Goal: Task Accomplishment & Management: Use online tool/utility

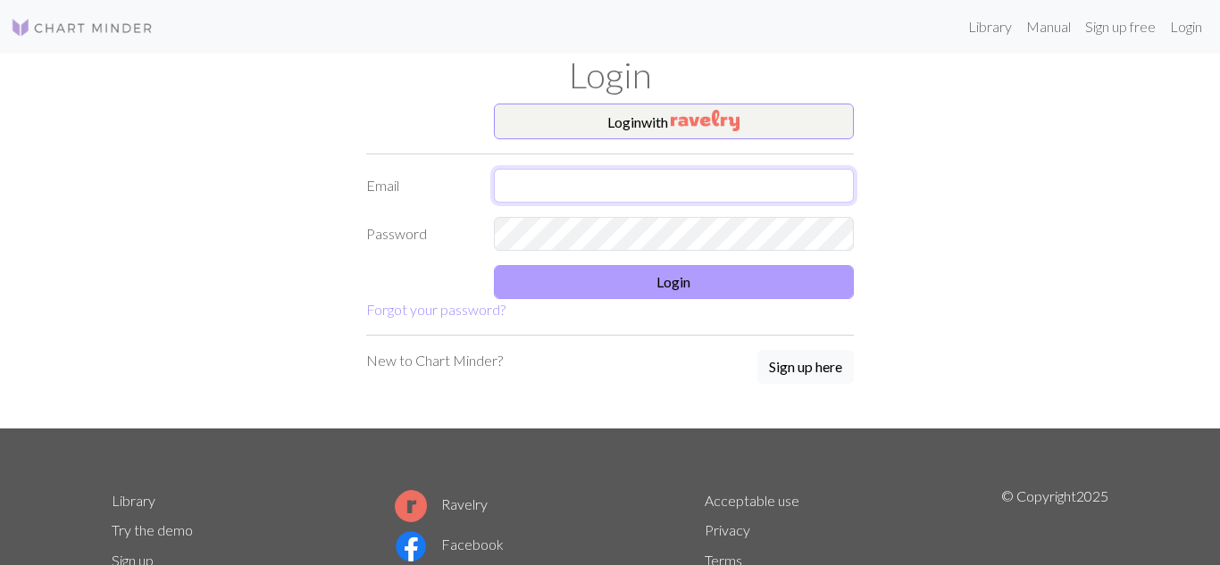
type input "[EMAIL_ADDRESS][DOMAIN_NAME]"
click at [670, 271] on button "Login" at bounding box center [674, 282] width 361 height 34
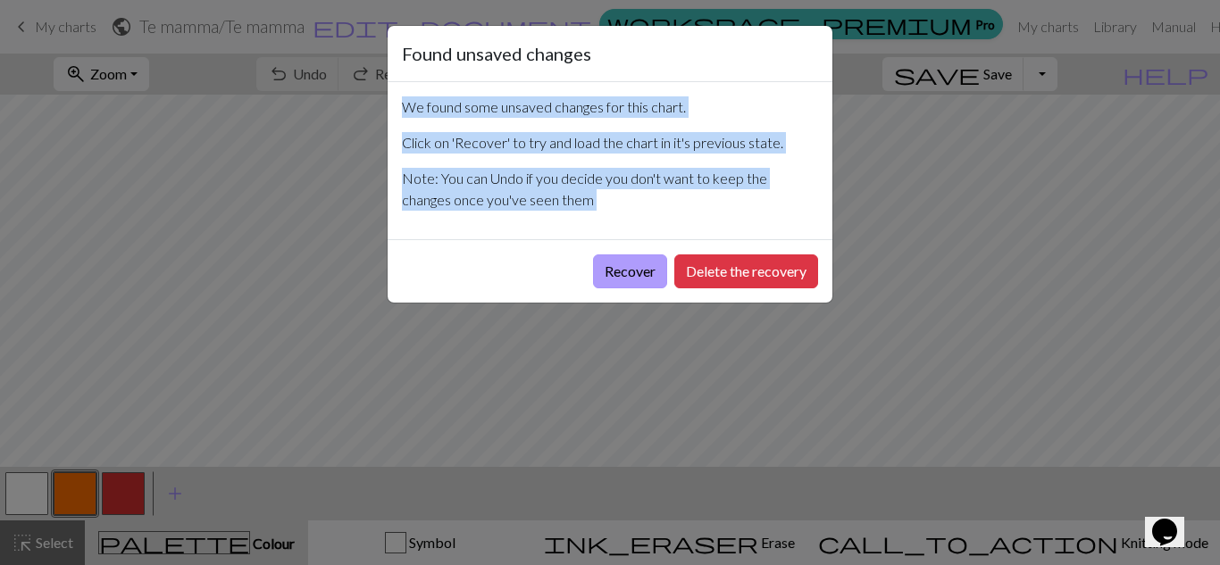
drag, startPoint x: 997, startPoint y: 76, endPoint x: 613, endPoint y: 278, distance: 433.7
click at [613, 278] on div "Found unsaved changes We found some unsaved changes for this chart. Click on 'R…" at bounding box center [610, 282] width 1220 height 565
click at [613, 278] on button "Recover" at bounding box center [630, 271] width 74 height 34
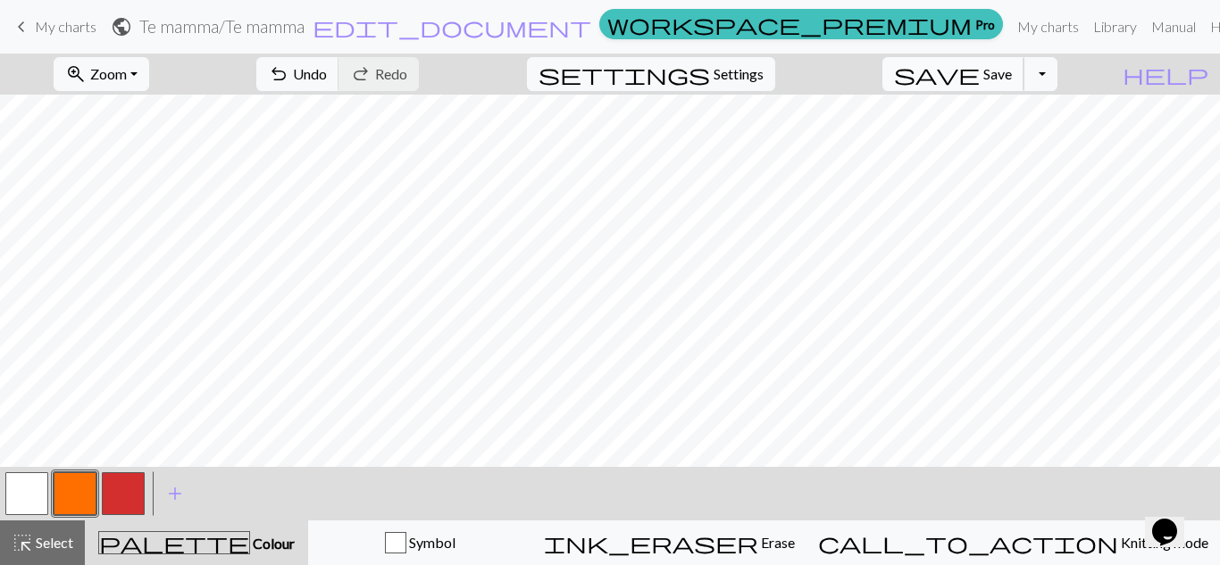
click at [1012, 75] on span "Save" at bounding box center [997, 73] width 29 height 17
